Goal: Information Seeking & Learning: Learn about a topic

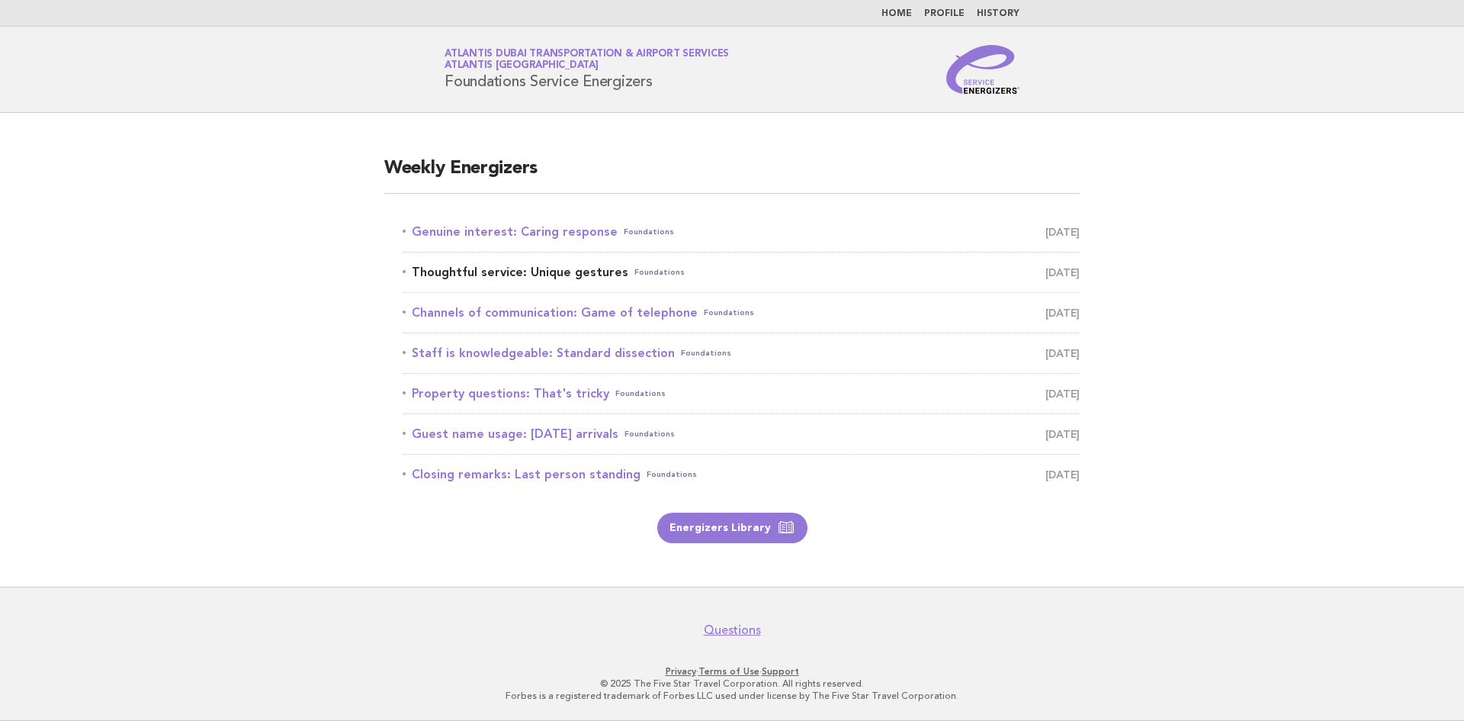
click at [551, 274] on link "Thoughtful service: Unique gestures Foundations [DATE]" at bounding box center [741, 272] width 677 height 21
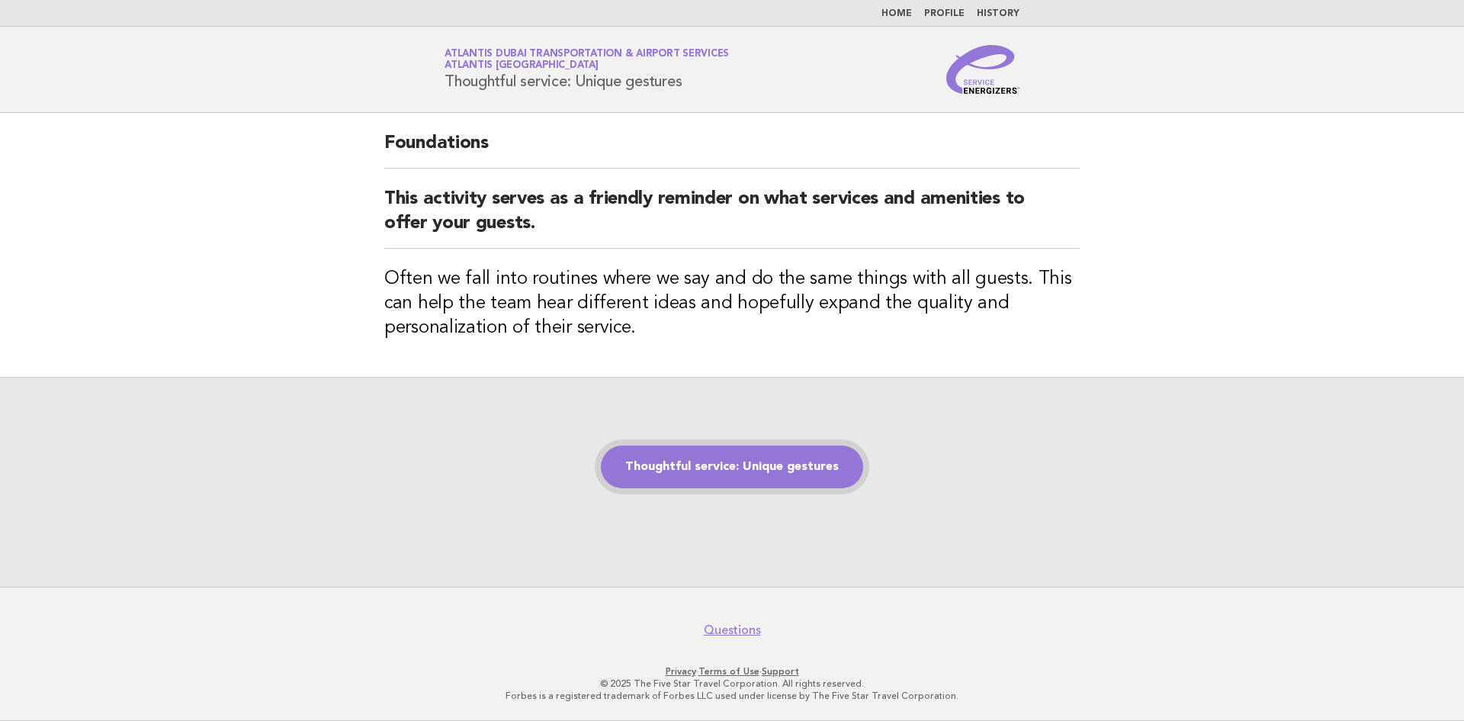
click at [697, 462] on link "Thoughtful service: Unique gestures" at bounding box center [732, 466] width 262 height 43
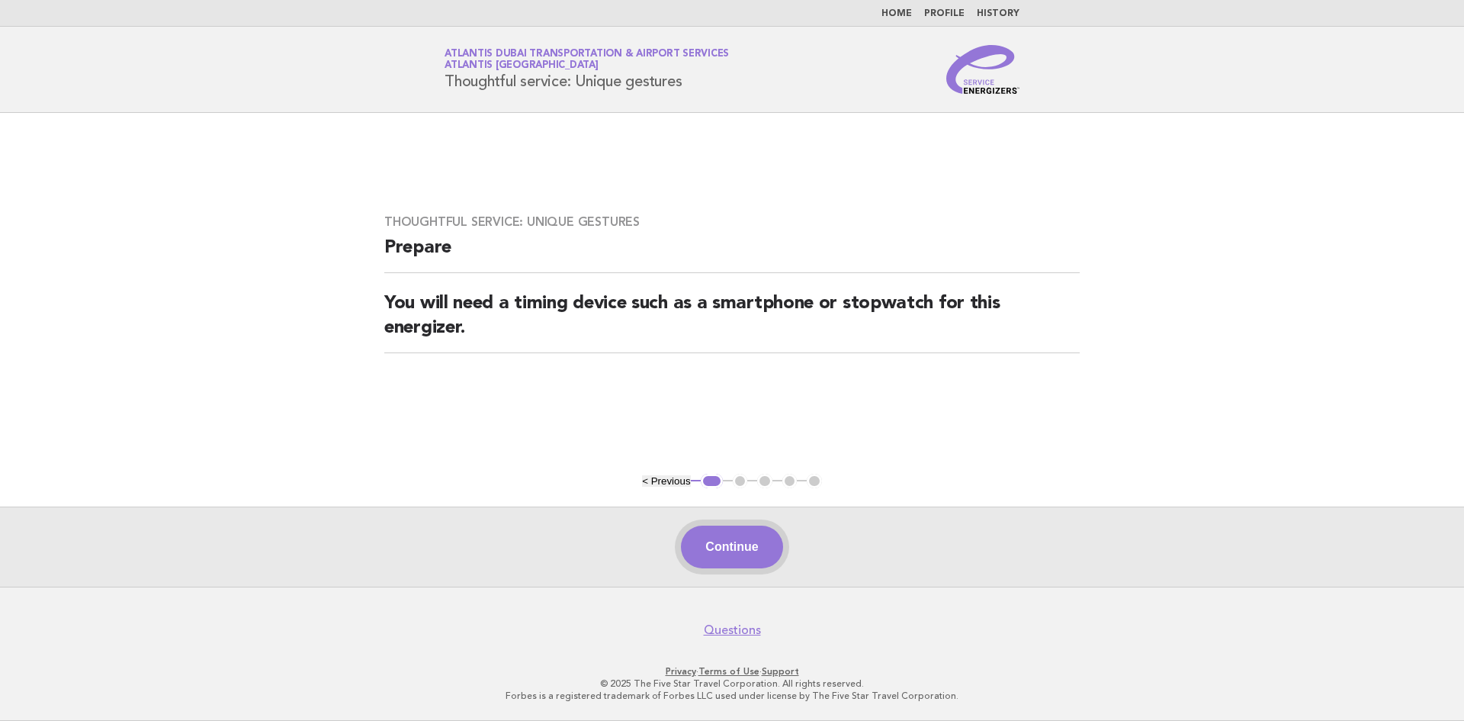
click at [693, 549] on button "Continue" at bounding box center [731, 546] width 101 height 43
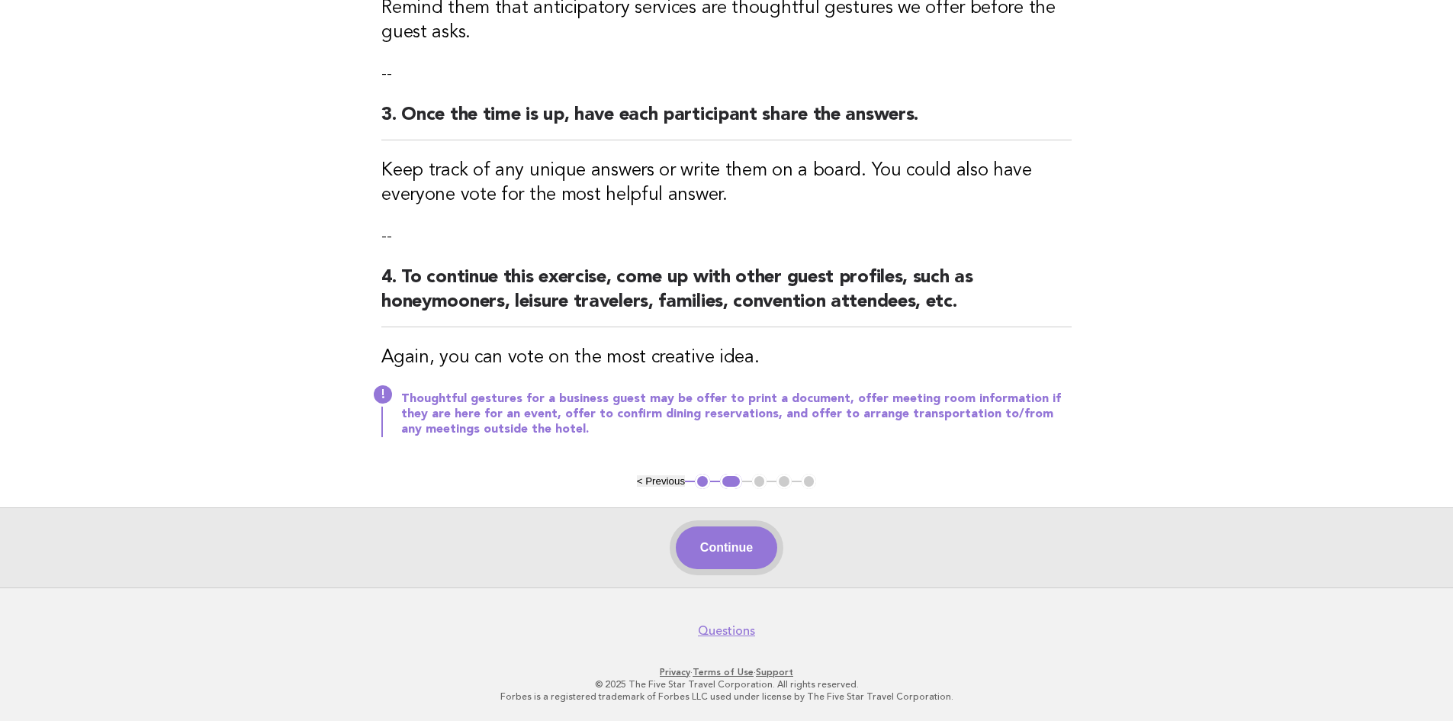
click at [743, 552] on button "Continue" at bounding box center [726, 547] width 101 height 43
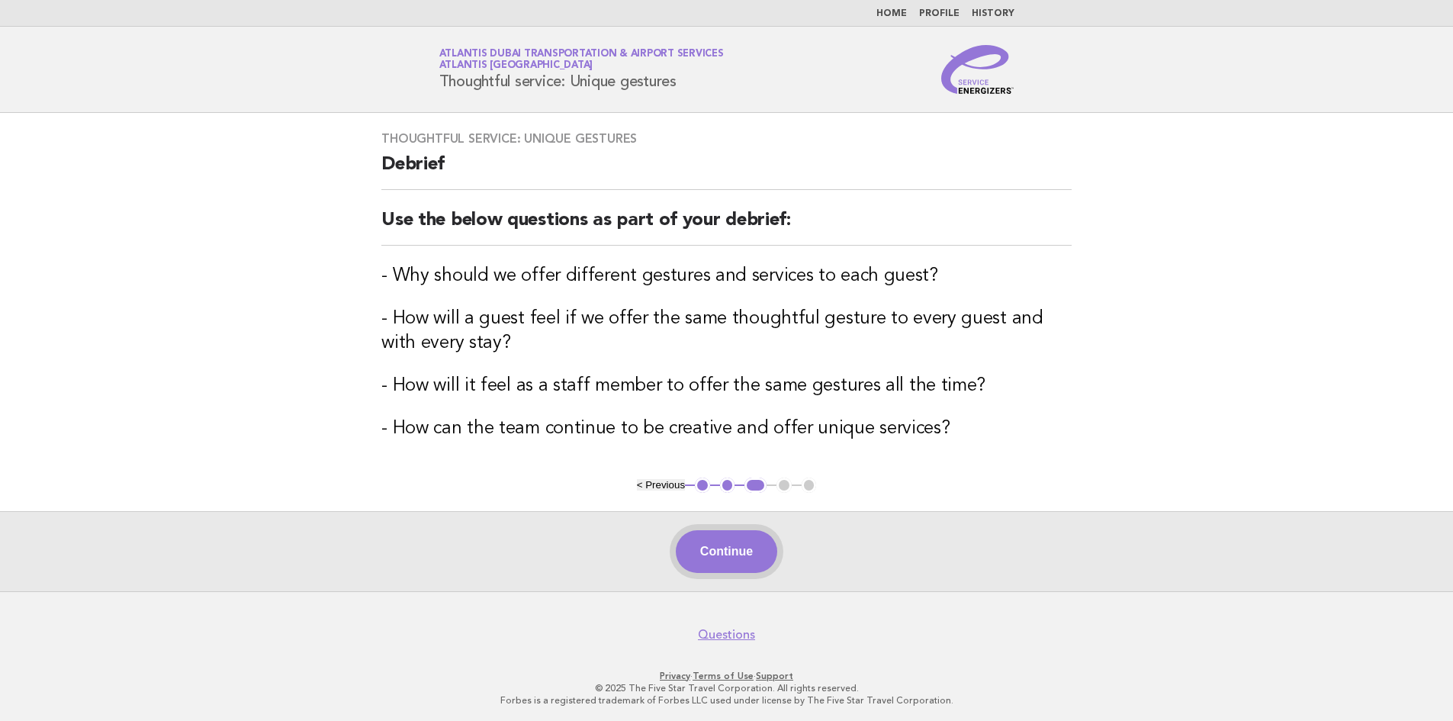
click at [755, 545] on button "Continue" at bounding box center [726, 551] width 101 height 43
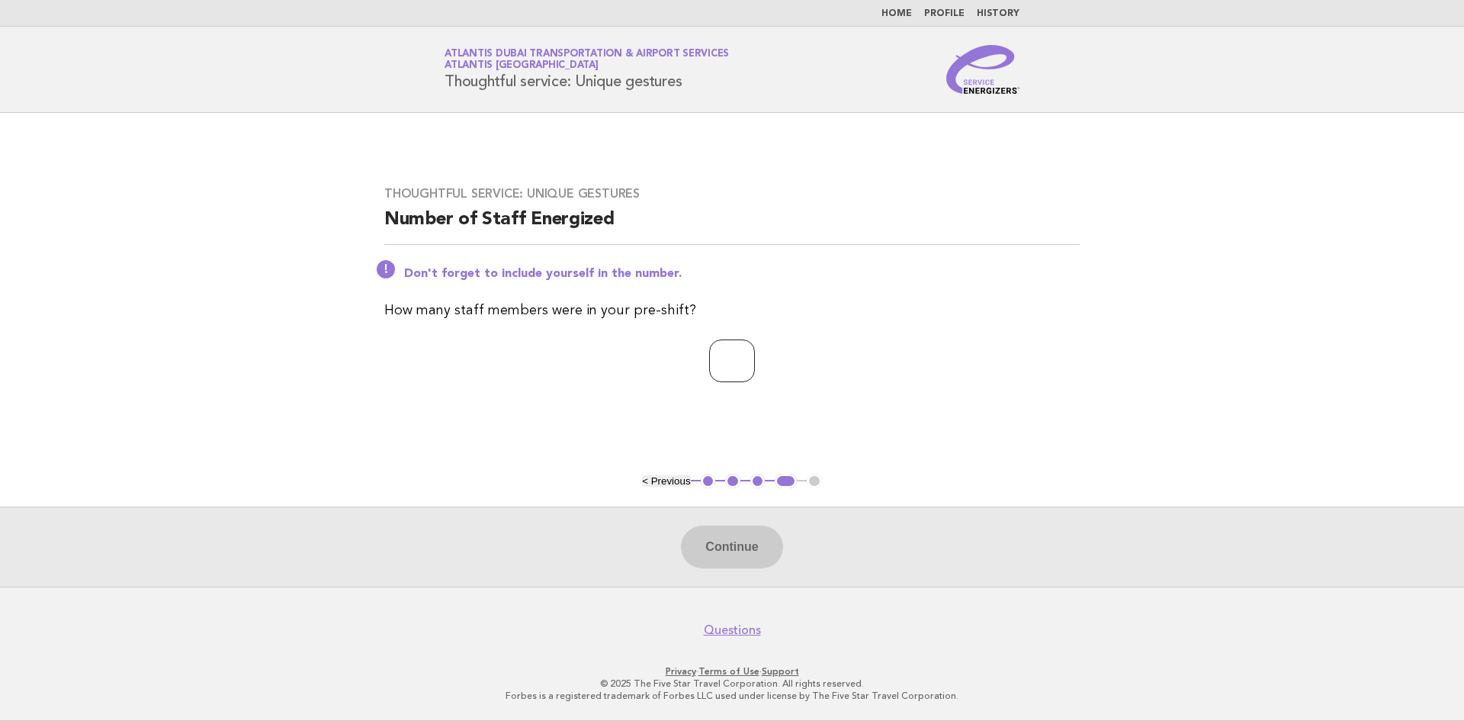
click at [755, 355] on input "*" at bounding box center [732, 360] width 46 height 43
type input "*"
click at [755, 355] on input "*" at bounding box center [732, 360] width 46 height 43
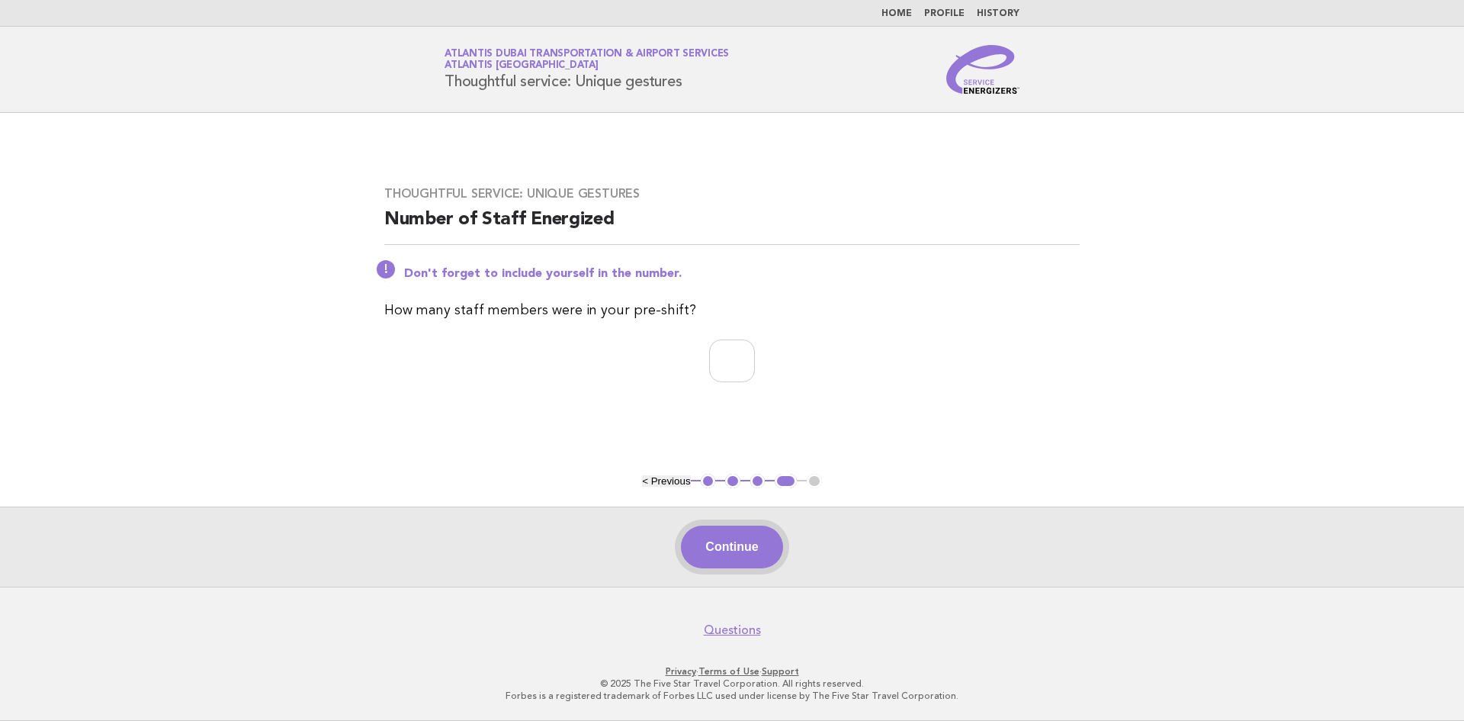
click at [707, 553] on button "Continue" at bounding box center [731, 546] width 101 height 43
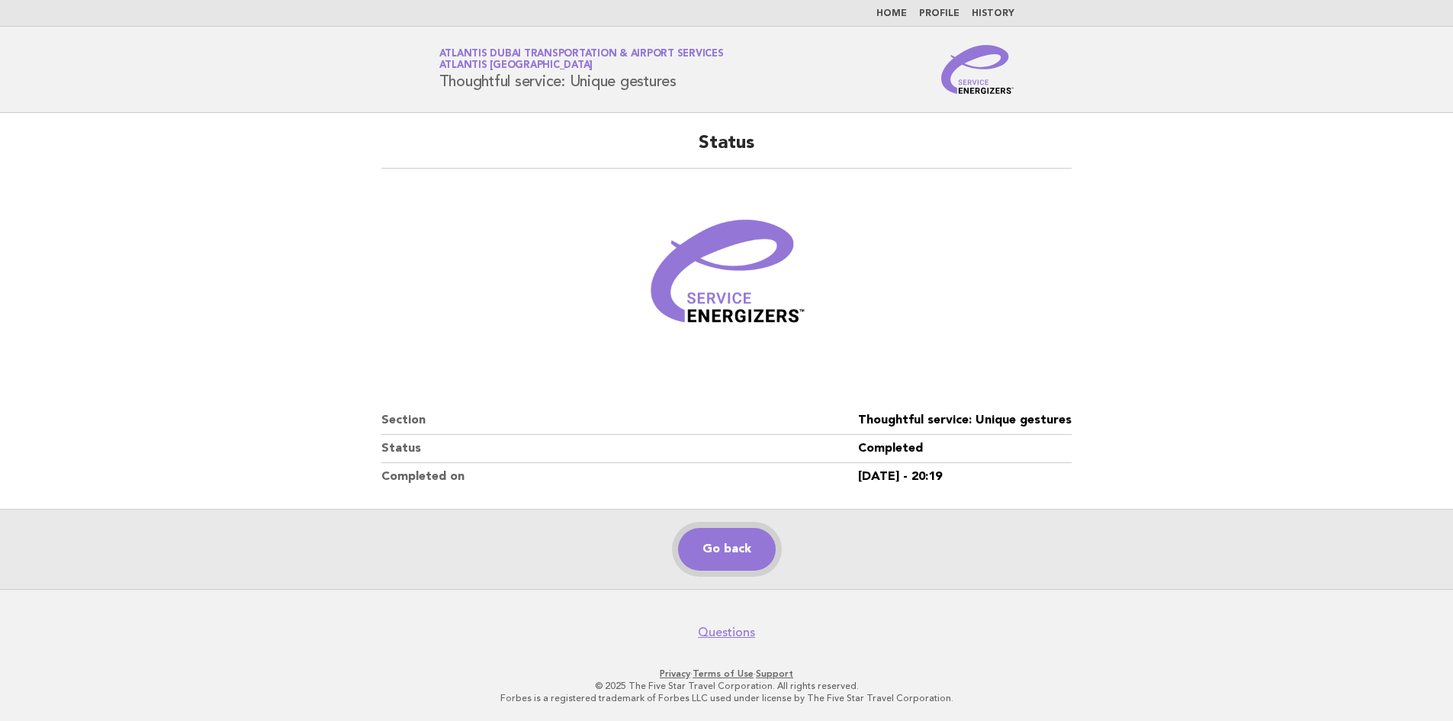
click at [722, 552] on link "Go back" at bounding box center [727, 549] width 98 height 43
